Goal: Information Seeking & Learning: Learn about a topic

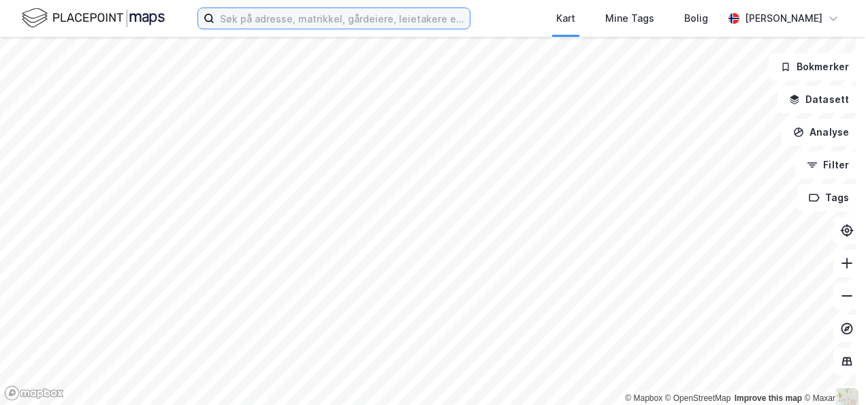
click at [372, 21] on input at bounding box center [342, 18] width 255 height 20
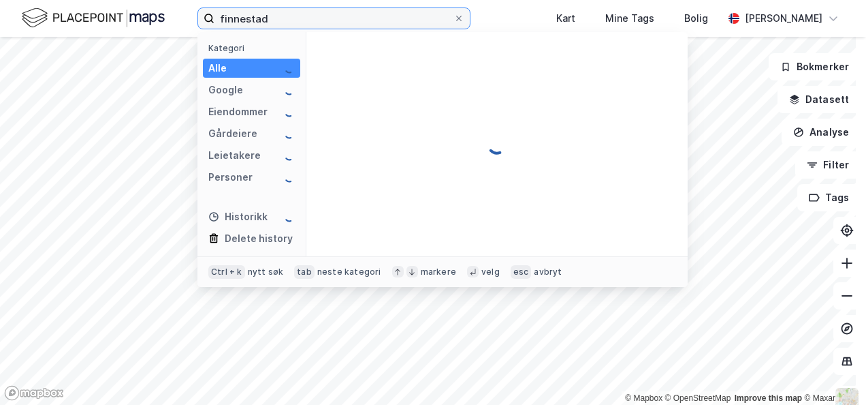
type input "finnestad"
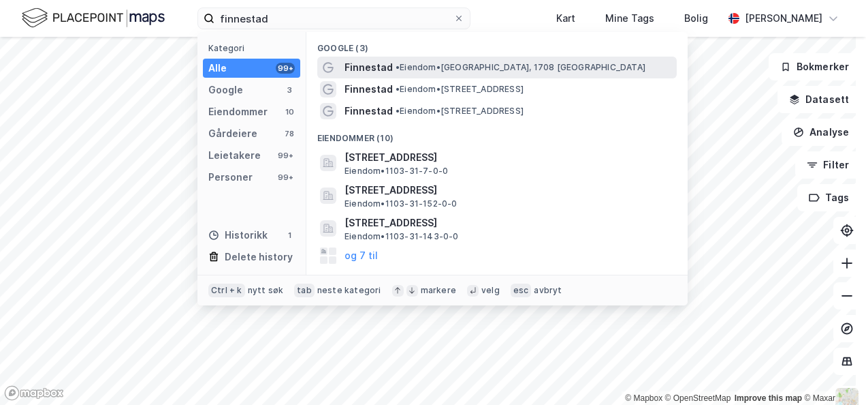
click at [372, 73] on span "Finnestad" at bounding box center [369, 67] width 48 height 16
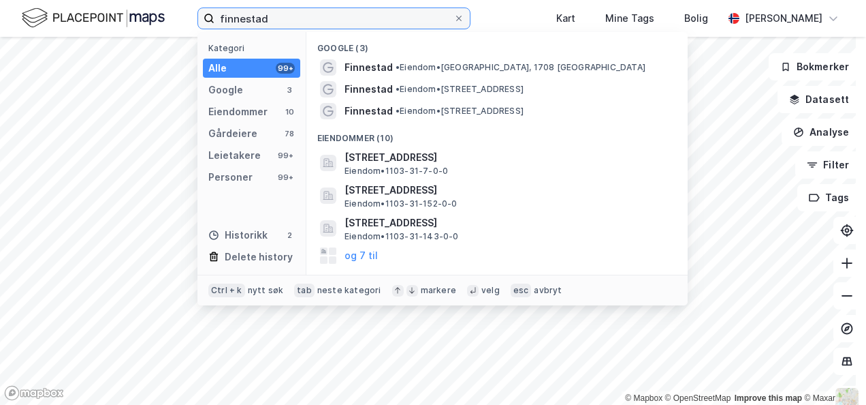
click at [284, 16] on input "finnestad" at bounding box center [334, 18] width 239 height 20
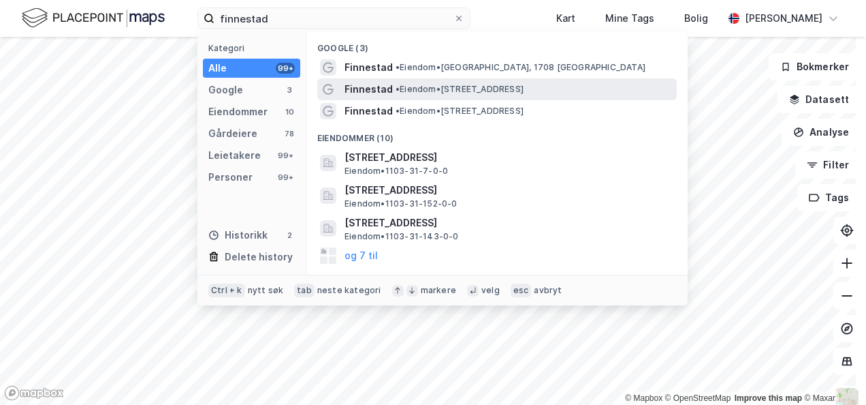
click at [356, 90] on span "Finnestad" at bounding box center [369, 89] width 48 height 16
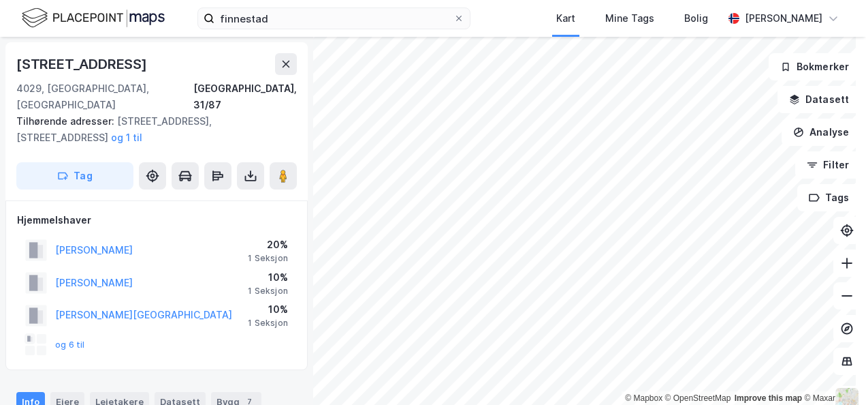
click at [421, 0] on div "finnestad Kart Mine Tags Bolig [PERSON_NAME] © Mapbox © OpenStreetMap Improve t…" at bounding box center [433, 202] width 866 height 405
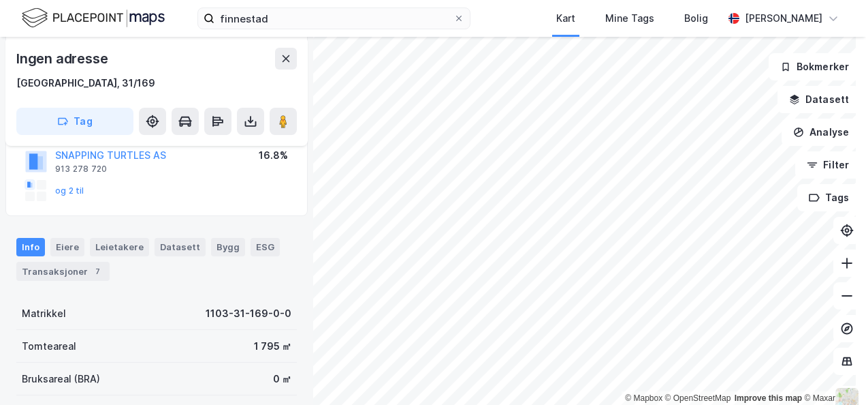
scroll to position [171, 0]
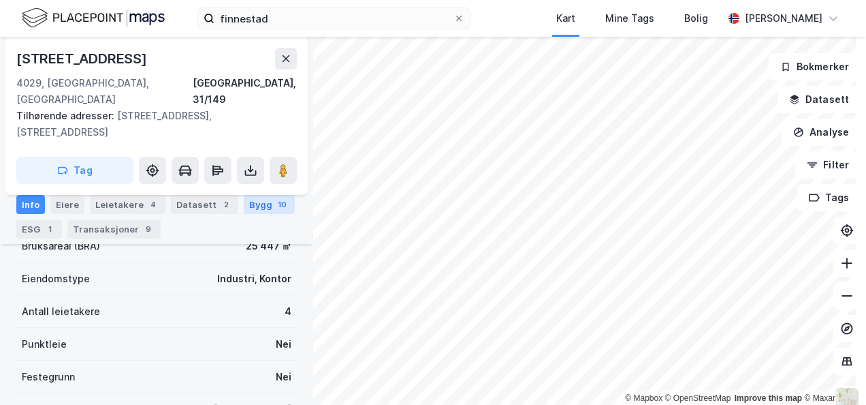
scroll to position [461, 0]
